Goal: Transaction & Acquisition: Obtain resource

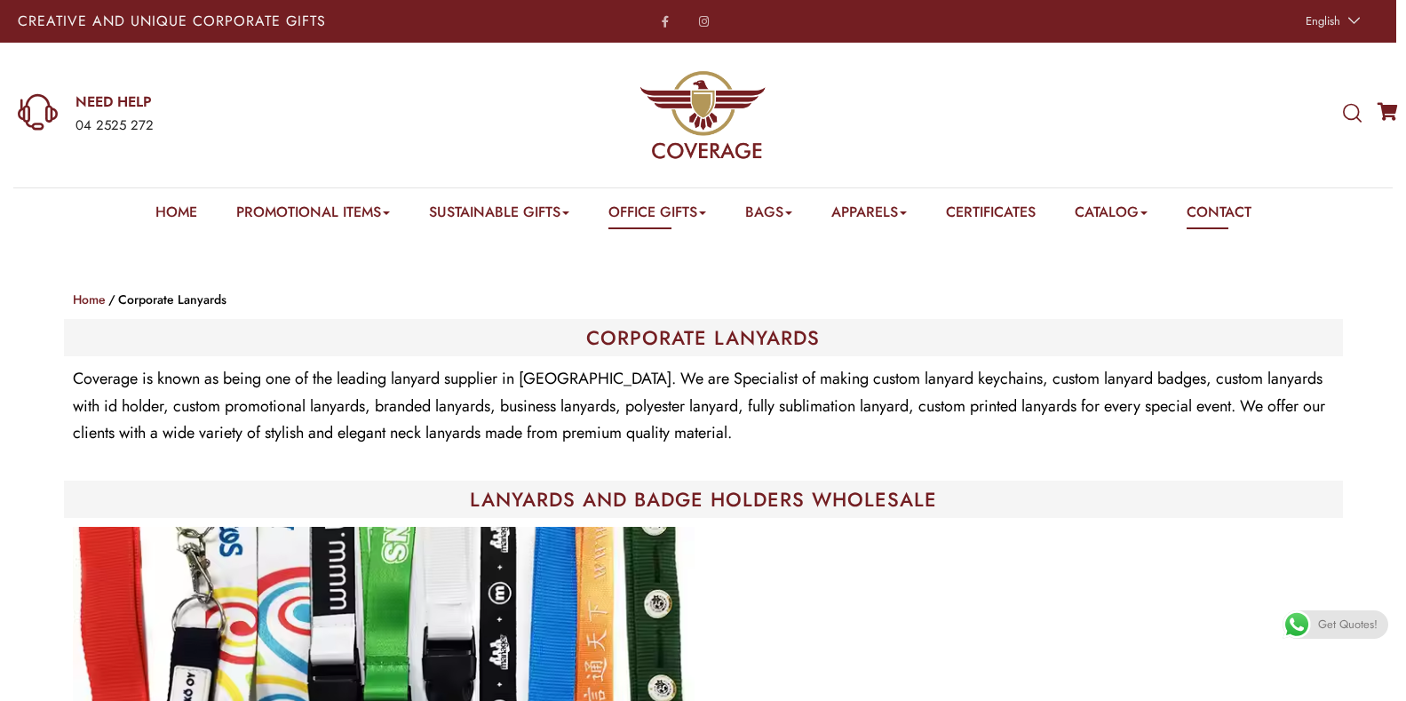
click at [1222, 207] on link "Contact" at bounding box center [1219, 216] width 65 height 28
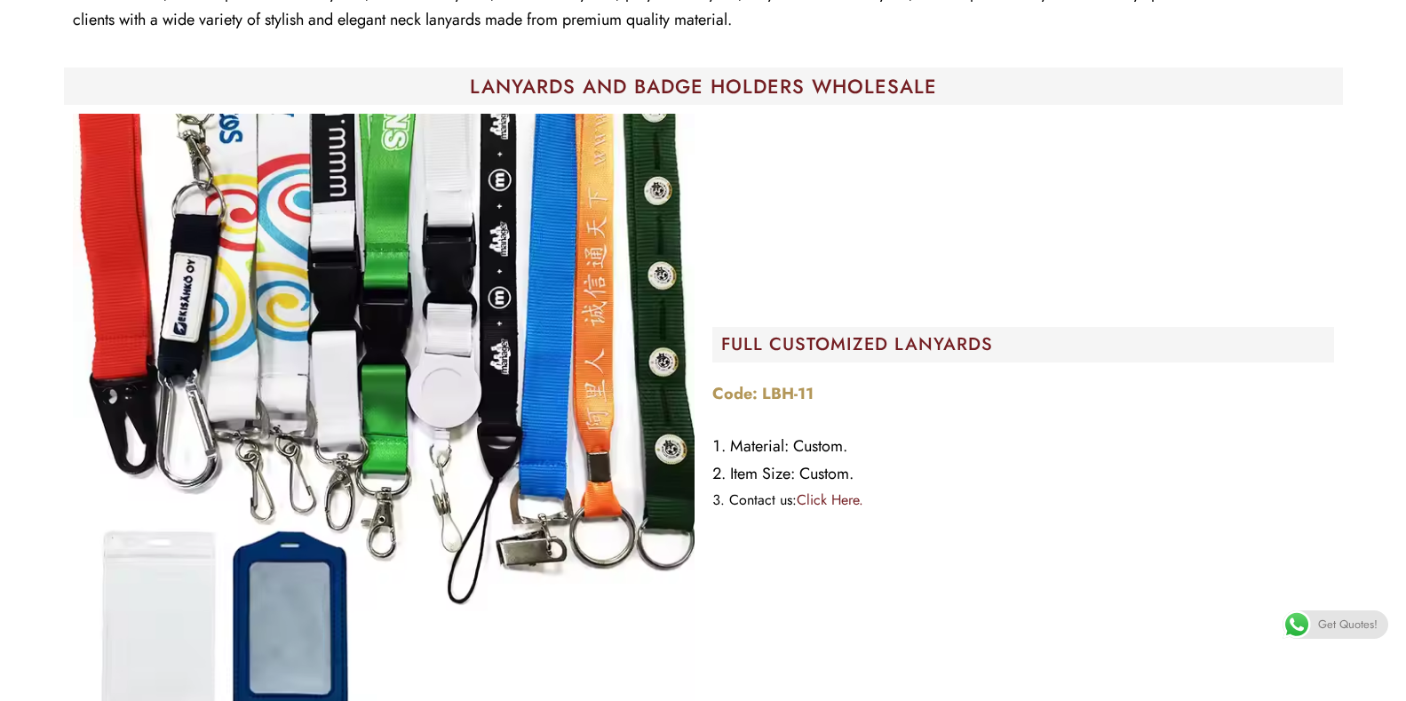
scroll to position [444, 0]
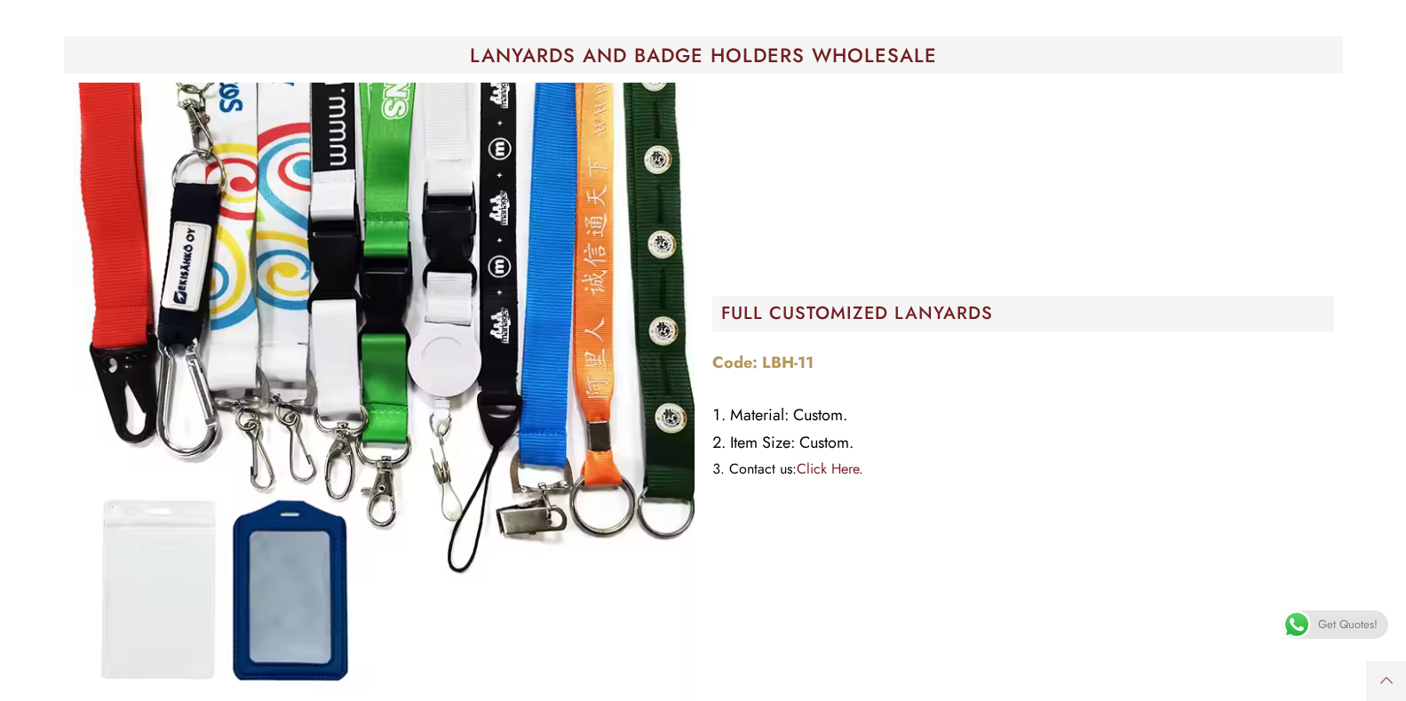
click at [1331, 622] on span "Get Quotes!" at bounding box center [1348, 624] width 60 height 28
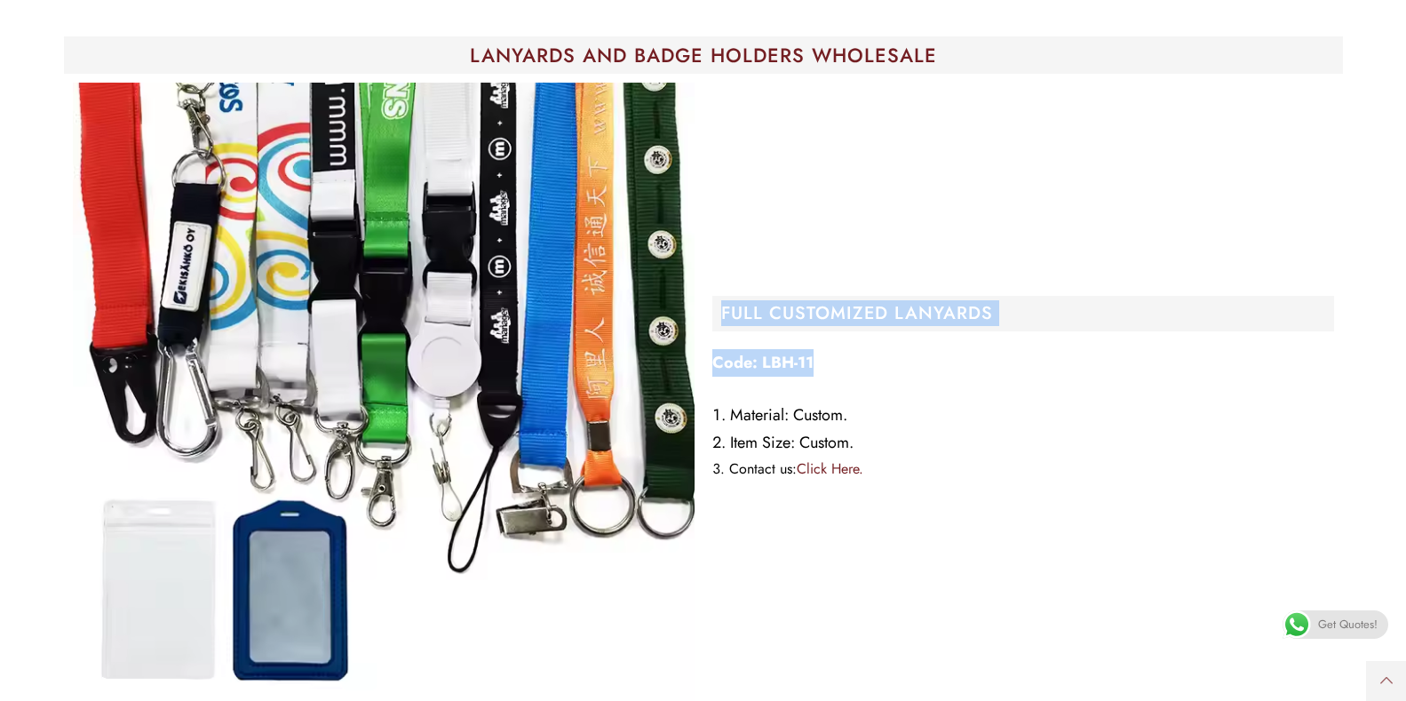
drag, startPoint x: 720, startPoint y: 313, endPoint x: 945, endPoint y: 355, distance: 228.7
click at [945, 355] on div "FULL CUSTOMIZED LANYARDS Code: LBH-11 Material: Custom. Item Size: Custom. Cont…" at bounding box center [1024, 394] width 640 height 640
copy div "FULL CUSTOMIZED LANYARDS Code: LBH-11"
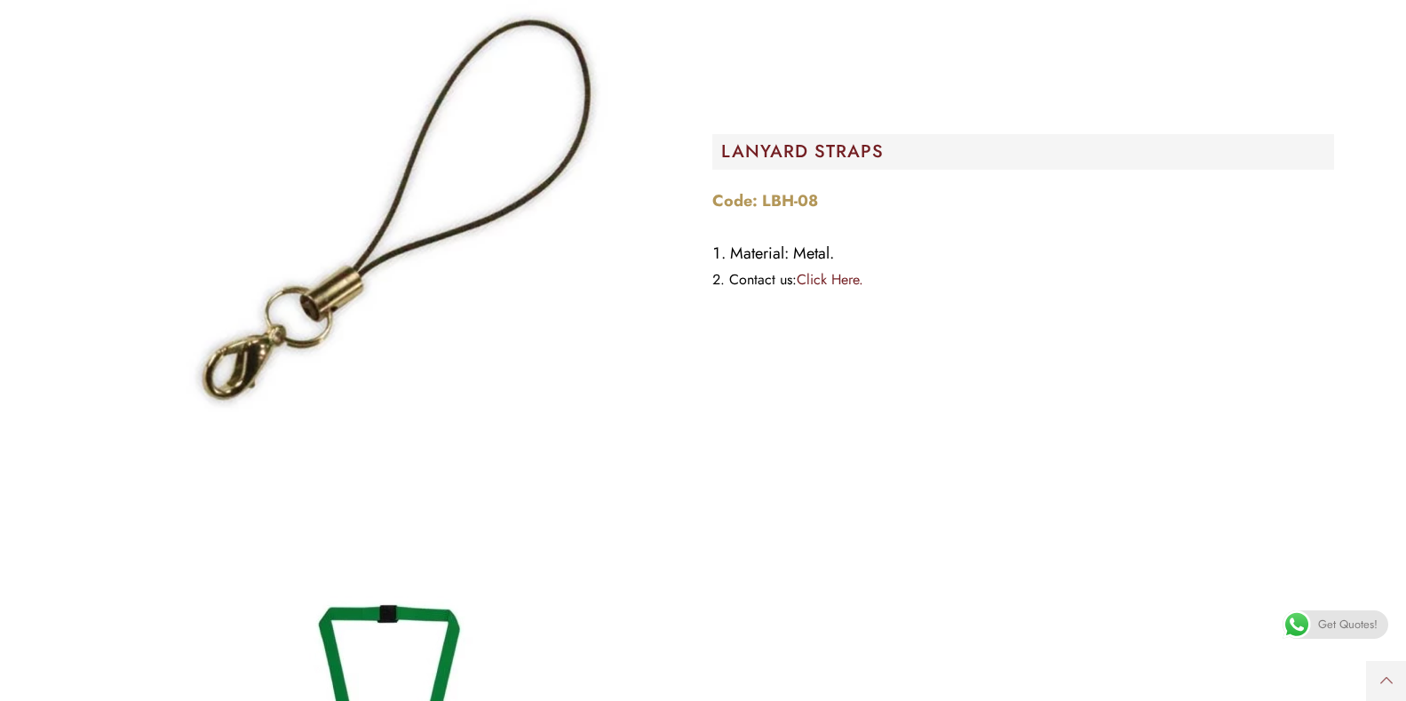
scroll to position [1599, 0]
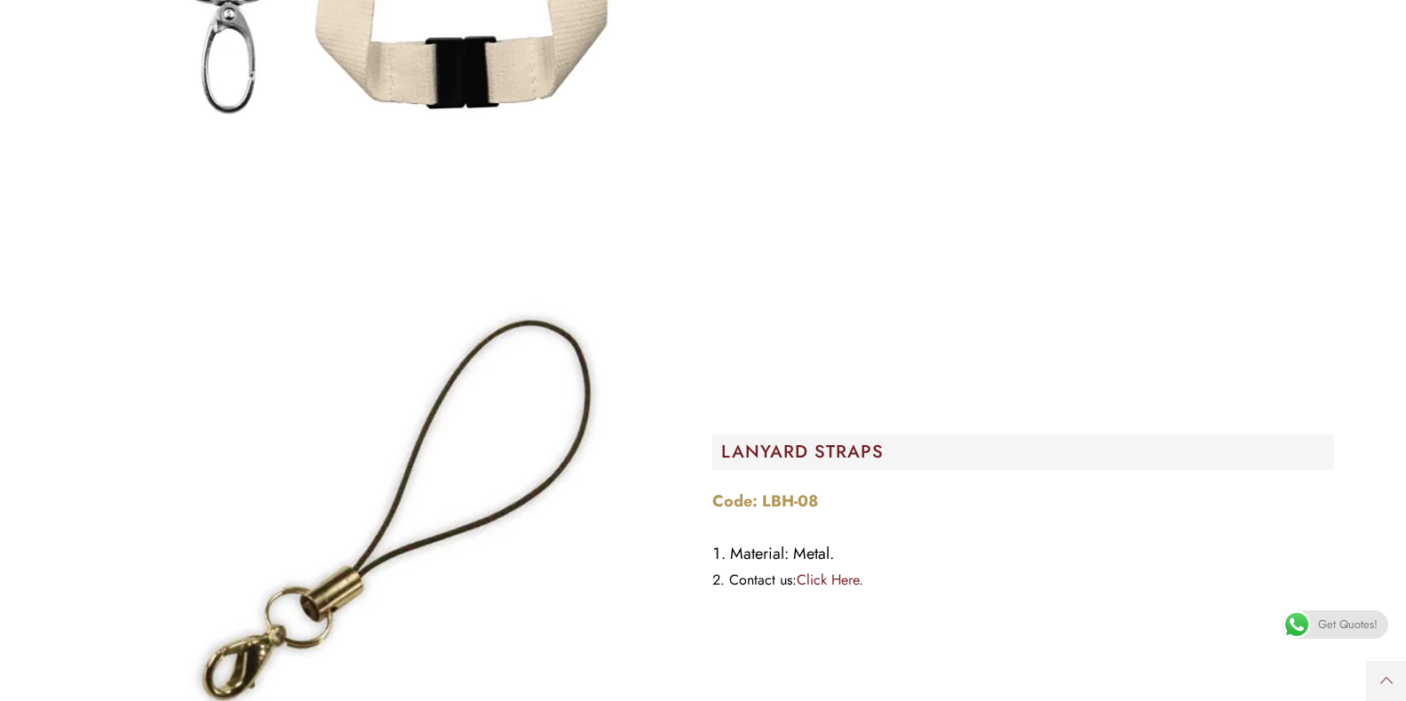
click at [1332, 627] on span "Get Quotes!" at bounding box center [1348, 624] width 60 height 28
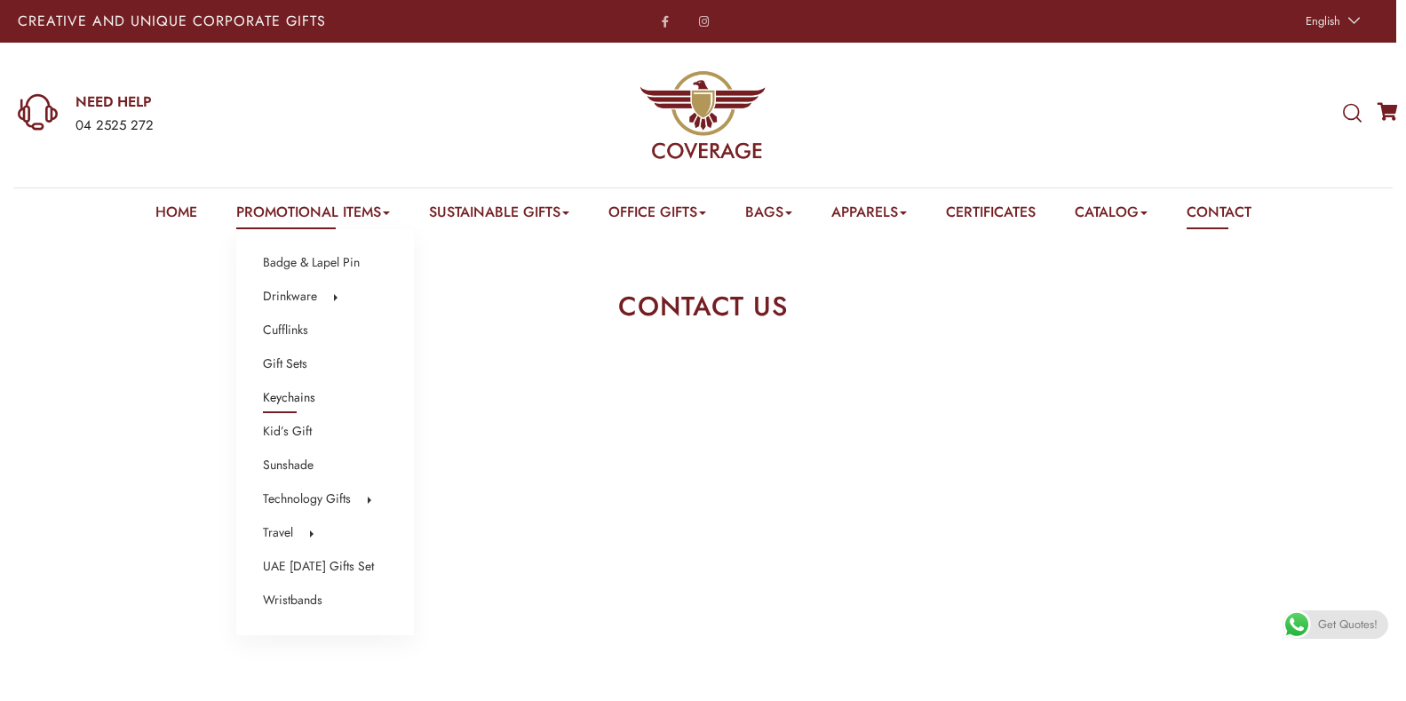
click at [289, 399] on link "Keychains" at bounding box center [289, 397] width 52 height 23
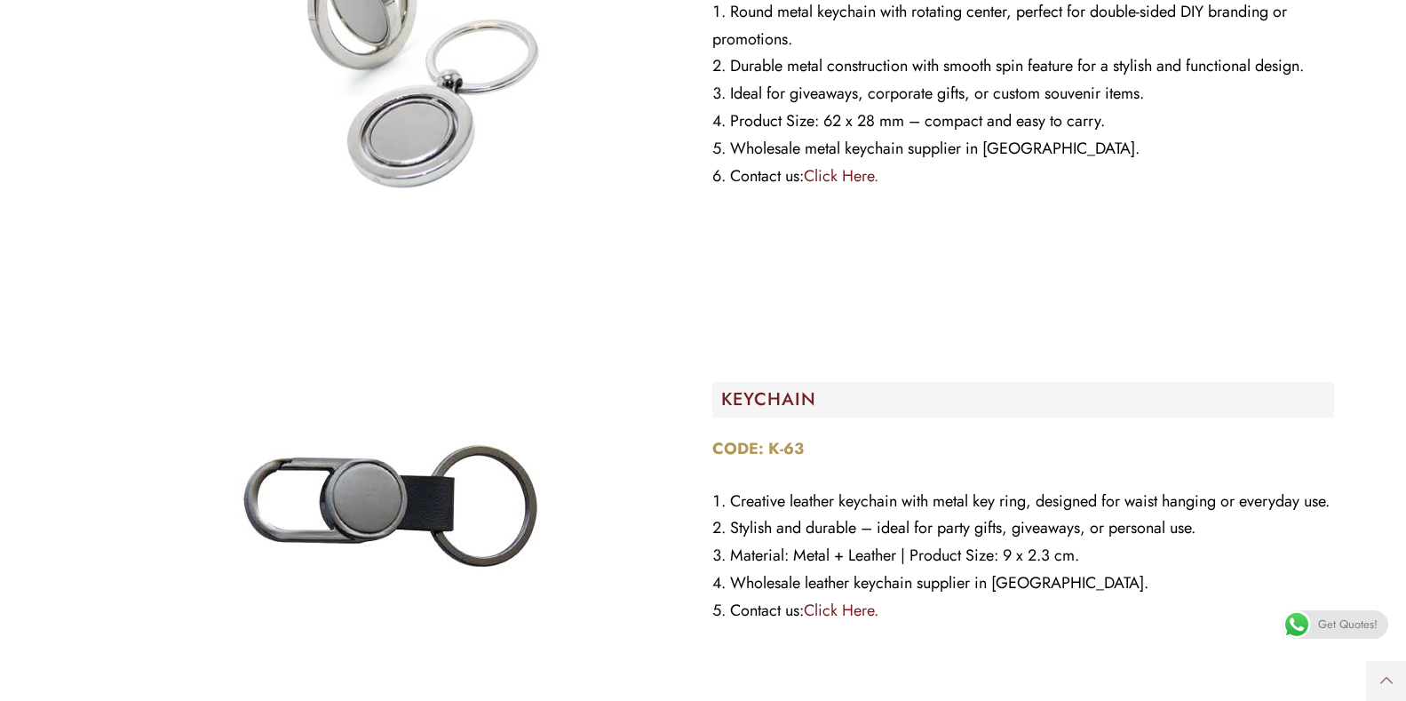
scroll to position [799, 0]
